Goal: Complete application form: Complete application form

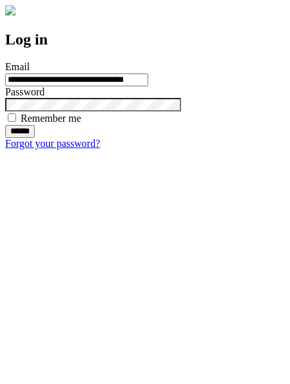
type input "**********"
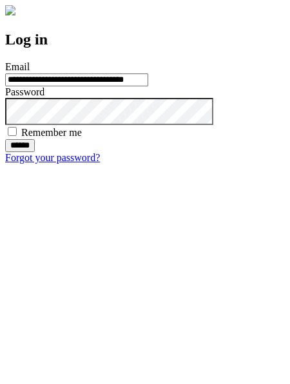
click at [35, 152] on input "******" at bounding box center [20, 145] width 30 height 13
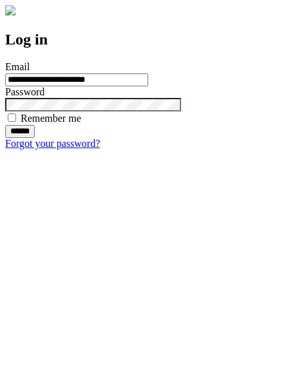
type input "**********"
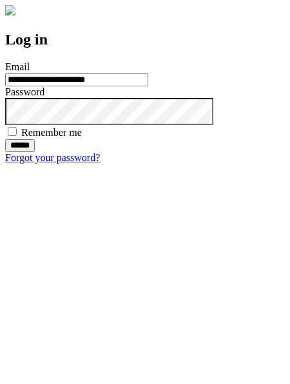
click at [35, 152] on input "******" at bounding box center [20, 145] width 30 height 13
